Goal: Task Accomplishment & Management: Complete application form

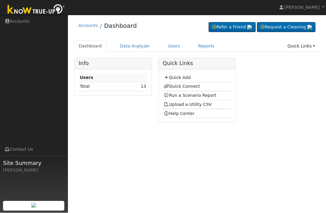
click at [175, 78] on link "Quick Add" at bounding box center [177, 77] width 27 height 5
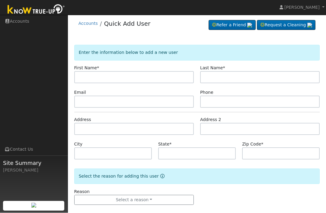
scroll to position [9, 0]
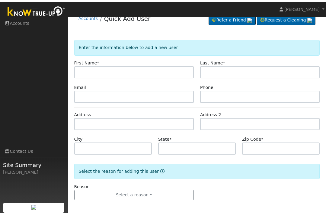
click at [111, 73] on input "text" at bounding box center [134, 70] width 120 height 12
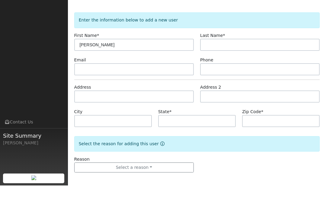
type input "[PERSON_NAME]"
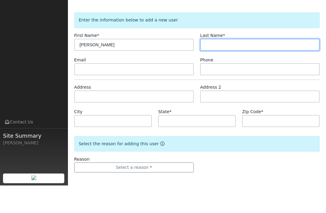
click at [220, 66] on input "text" at bounding box center [260, 72] width 120 height 12
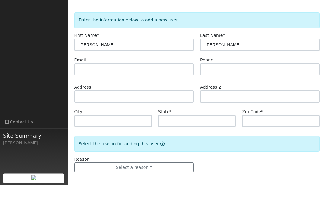
scroll to position [9, 0]
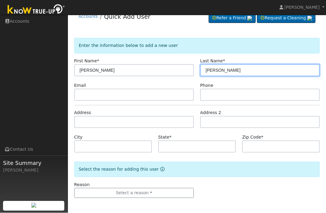
type input "Bickers"
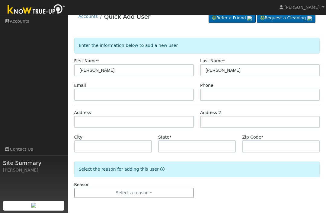
click at [94, 87] on div "Email" at bounding box center [134, 91] width 126 height 18
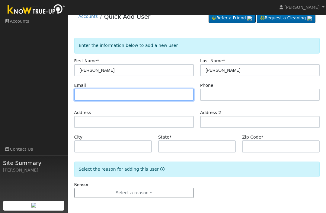
click at [121, 94] on input "text" at bounding box center [134, 95] width 120 height 12
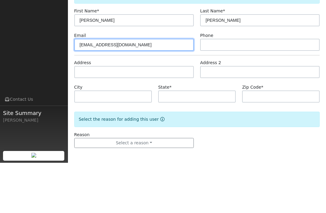
type input "budswife27@gmail.com"
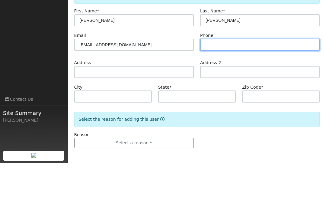
click at [228, 89] on input "text" at bounding box center [260, 95] width 120 height 12
type input "5594486233"
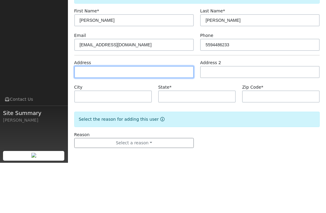
click at [127, 116] on input "text" at bounding box center [134, 122] width 120 height 12
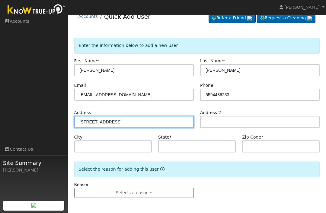
type input "163 West Niles Avenue"
type input "Fresno"
type input "CA"
type input "93711"
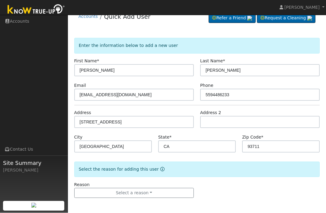
click at [145, 194] on button "Select a reason" at bounding box center [134, 193] width 120 height 10
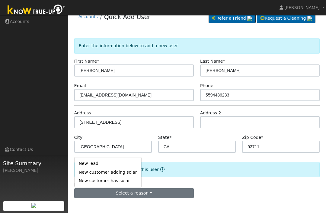
click at [126, 171] on link "New customer adding solar" at bounding box center [108, 172] width 67 height 8
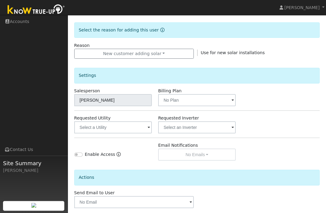
scroll to position [148, 0]
click at [152, 97] on input "text" at bounding box center [113, 100] width 78 height 12
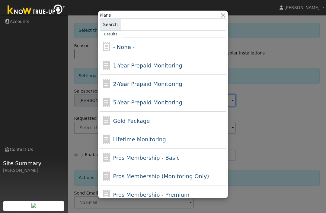
click at [132, 44] on span "- None -" at bounding box center [123, 47] width 21 height 6
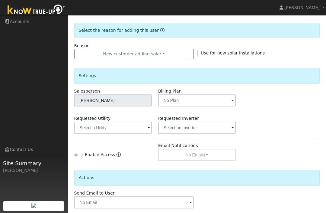
scroll to position [148, 0]
click at [119, 129] on input "text" at bounding box center [113, 127] width 78 height 12
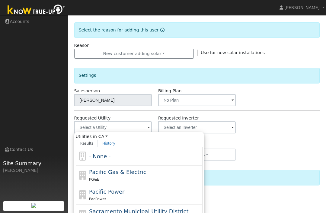
click at [135, 173] on span "Pacific Gas & Electric" at bounding box center [117, 171] width 57 height 6
type input "Pacific Gas & Electric"
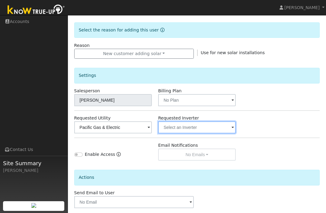
click at [152, 127] on input "text" at bounding box center [113, 127] width 78 height 12
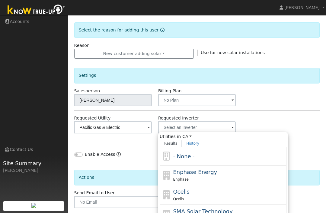
click at [198, 157] on div "- None -" at bounding box center [229, 156] width 112 height 8
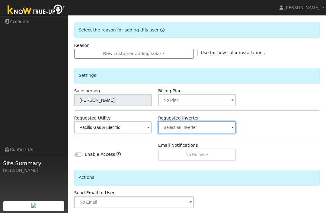
click at [152, 130] on input "text" at bounding box center [113, 127] width 78 height 12
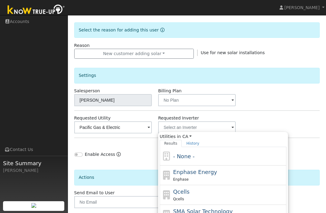
click at [195, 162] on div "- None -" at bounding box center [223, 156] width 127 height 18
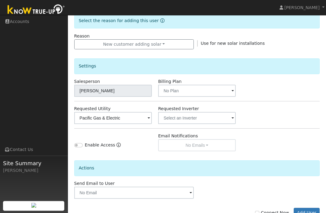
scroll to position [157, 0]
click at [265, 212] on label "Connect Now" at bounding box center [272, 213] width 34 height 6
click at [259, 212] on input "Connect Now" at bounding box center [257, 213] width 4 height 4
checkbox input "true"
click at [306, 211] on button "Add User" at bounding box center [307, 213] width 26 height 10
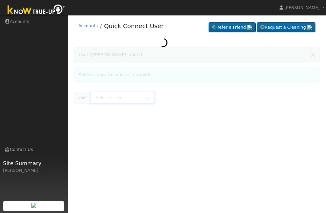
type input "Ruth Bickers"
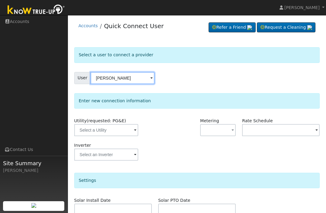
click at [126, 79] on input "Ruth Bickers" at bounding box center [123, 78] width 64 height 12
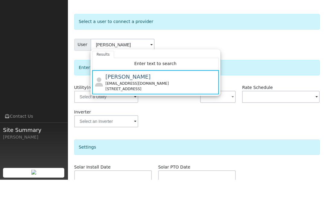
scroll to position [33, 0]
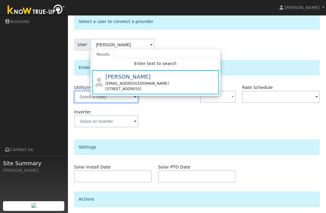
click at [114, 102] on input "text" at bounding box center [106, 97] width 64 height 12
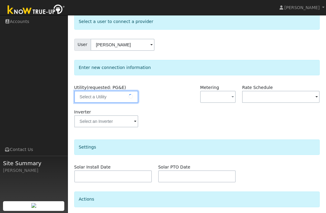
scroll to position [33, 0]
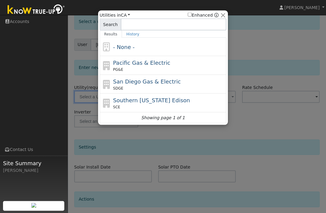
click at [152, 63] on span "Pacific Gas & Electric" at bounding box center [141, 62] width 57 height 6
type input "PG&E"
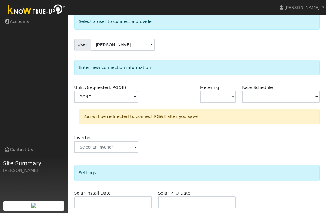
scroll to position [33, 0]
click at [234, 97] on span "button" at bounding box center [233, 97] width 2 height 6
click at [221, 120] on link "NEM" at bounding box center [222, 118] width 42 height 8
click at [138, 99] on input "text" at bounding box center [106, 97] width 64 height 12
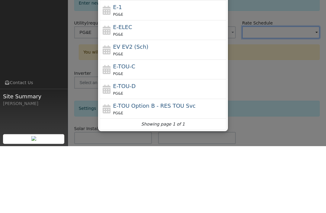
scroll to position [47, 0]
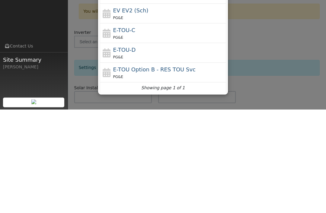
click at [134, 130] on span "E-TOU-C" at bounding box center [124, 133] width 22 height 6
type input "E-TOU-C"
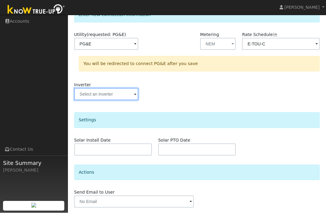
click at [107, 50] on input "text" at bounding box center [106, 44] width 64 height 12
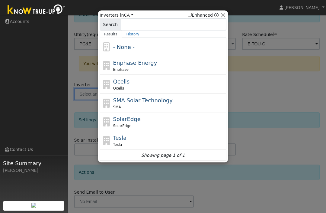
click at [132, 49] on span "- None -" at bounding box center [123, 47] width 21 height 6
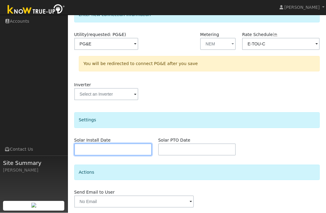
click at [99, 151] on input "text" at bounding box center [113, 149] width 78 height 12
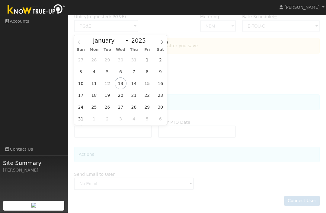
scroll to position [106, 0]
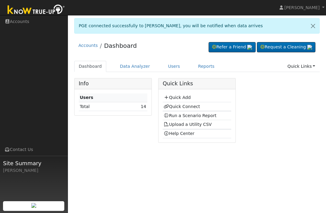
click at [205, 114] on link "Run a Scenario Report" at bounding box center [190, 115] width 53 height 5
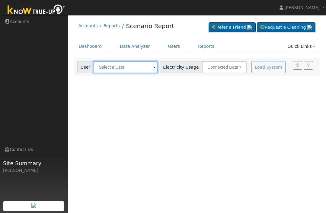
click at [123, 62] on input "text" at bounding box center [126, 67] width 64 height 12
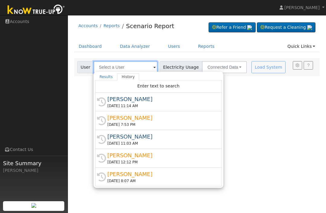
click at [110, 62] on input "text" at bounding box center [126, 67] width 64 height 12
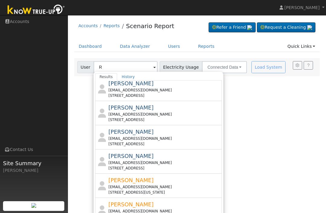
scroll to position [3, 0]
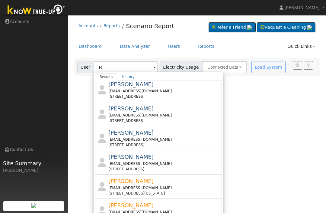
click at [127, 112] on div "Ruth Bickers budswife27@gmail.com 163 West Niles Avenue, Fresno, CA 93711" at bounding box center [164, 113] width 112 height 19
type input "Ruth Bickers"
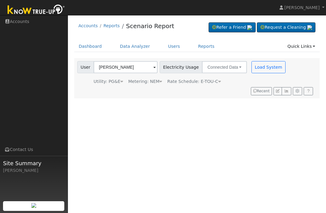
click at [215, 64] on button "Connected Data" at bounding box center [224, 67] width 45 height 12
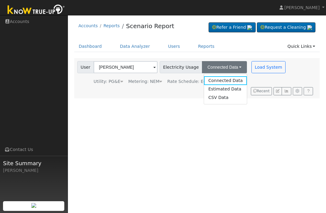
click at [215, 79] on link "Connected Data" at bounding box center [225, 80] width 43 height 8
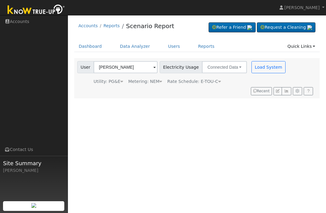
click at [258, 66] on button "Load System" at bounding box center [269, 67] width 34 height 12
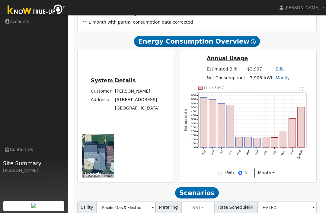
scroll to position [137, 0]
